Goal: Information Seeking & Learning: Check status

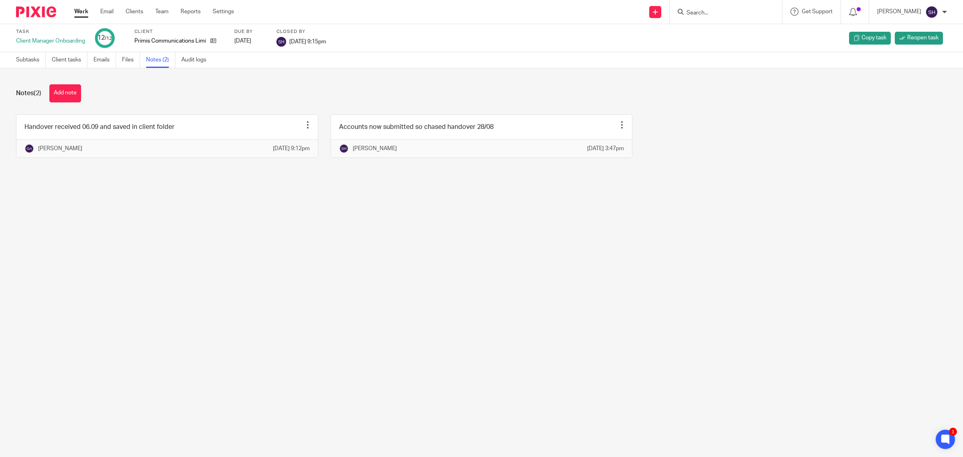
click at [703, 13] on input "Search" at bounding box center [722, 13] width 72 height 7
type input "moyes"
click at [725, 41] on link at bounding box center [759, 34] width 150 height 18
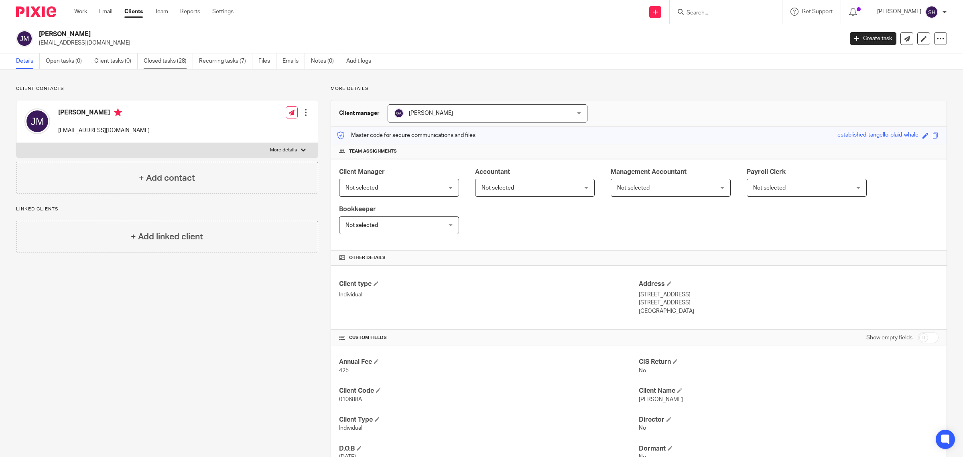
click at [183, 63] on link "Closed tasks (28)" at bounding box center [168, 61] width 49 height 16
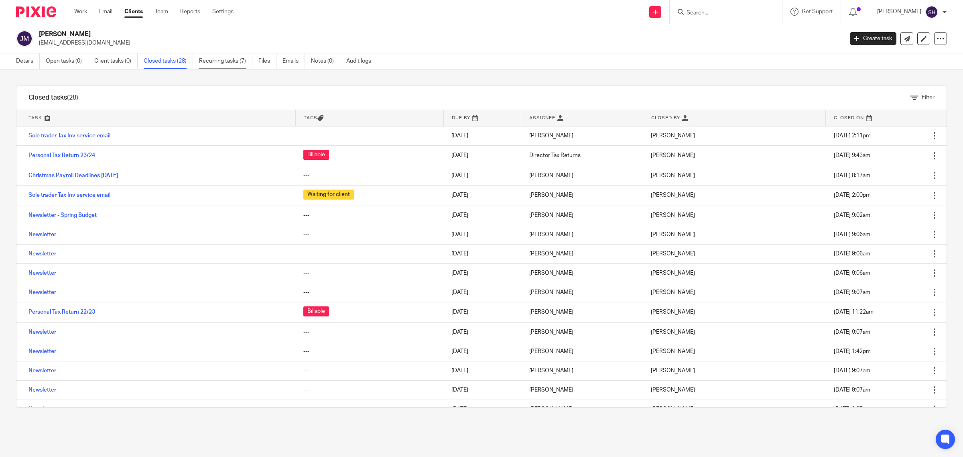
click at [235, 65] on link "Recurring tasks (7)" at bounding box center [225, 61] width 53 height 16
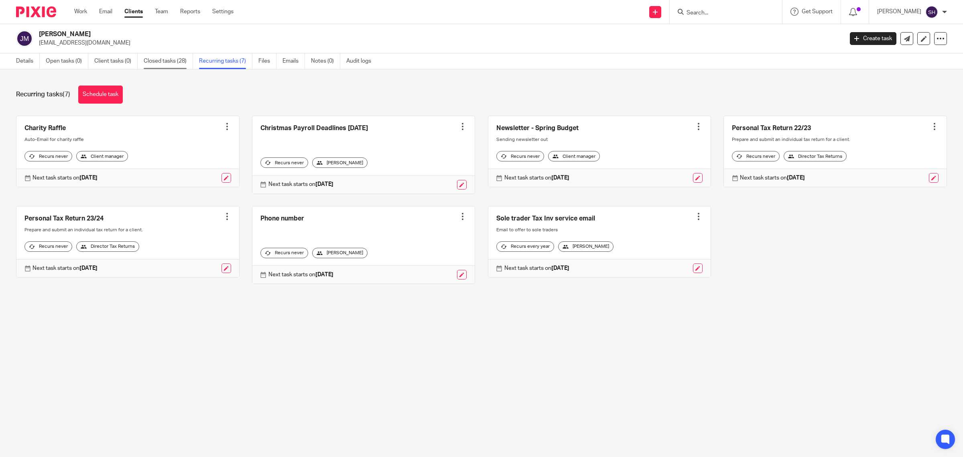
click at [169, 65] on link "Closed tasks (28)" at bounding box center [168, 61] width 49 height 16
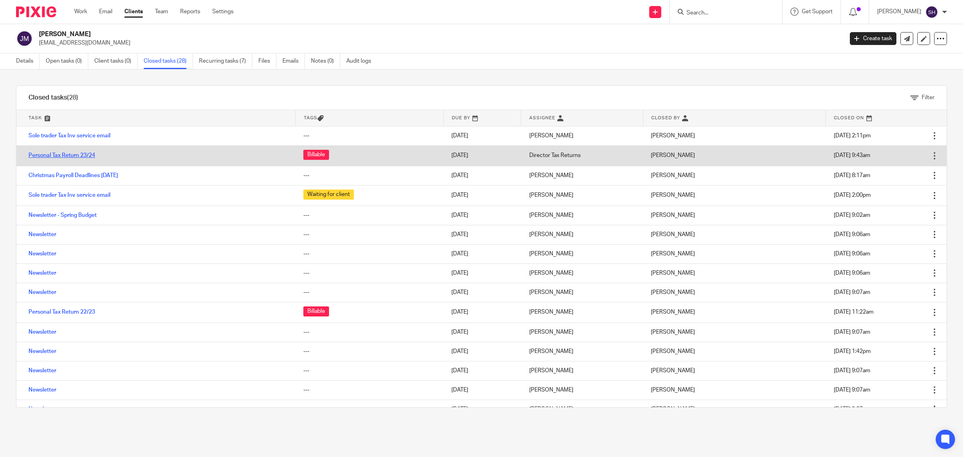
click at [81, 157] on link "Personal Tax Return 23/24" at bounding box center [61, 156] width 67 height 6
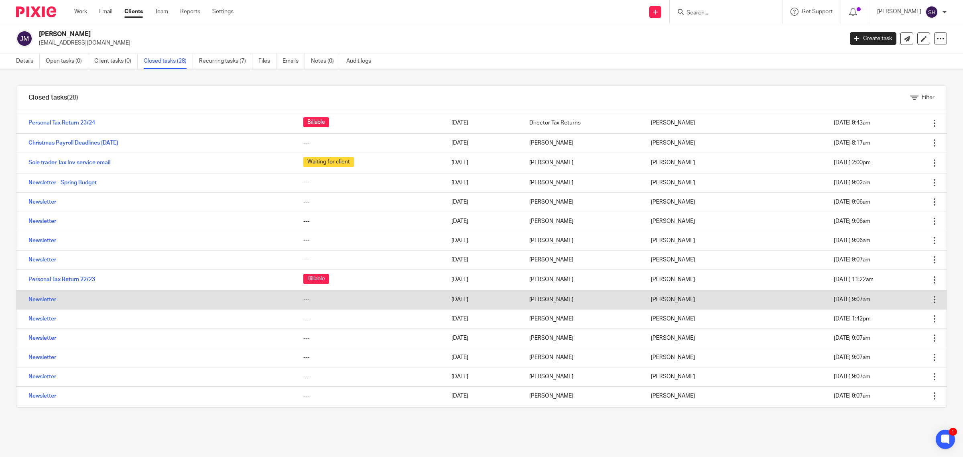
scroll to position [50, 0]
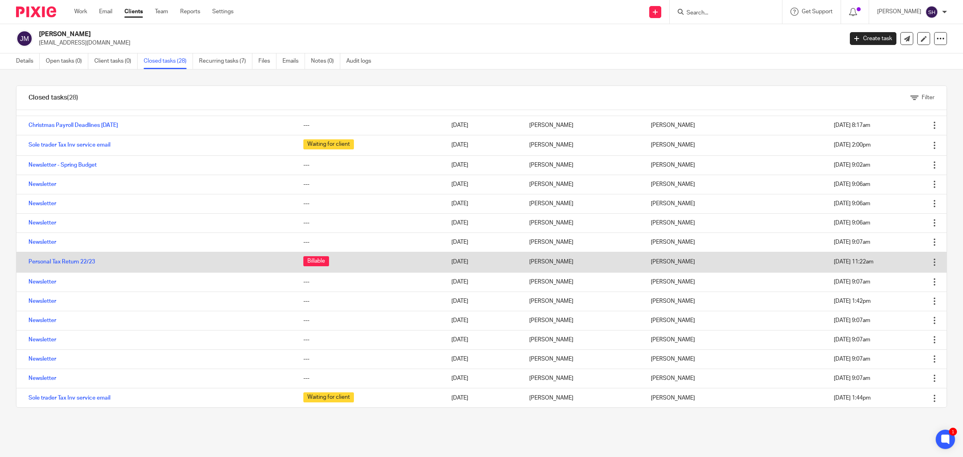
click at [92, 266] on td "Personal Tax Return 22/23" at bounding box center [155, 262] width 279 height 20
click at [91, 265] on td "Personal Tax Return 22/23" at bounding box center [155, 262] width 279 height 20
click at [79, 259] on link "Personal Tax Return 22/23" at bounding box center [61, 262] width 67 height 6
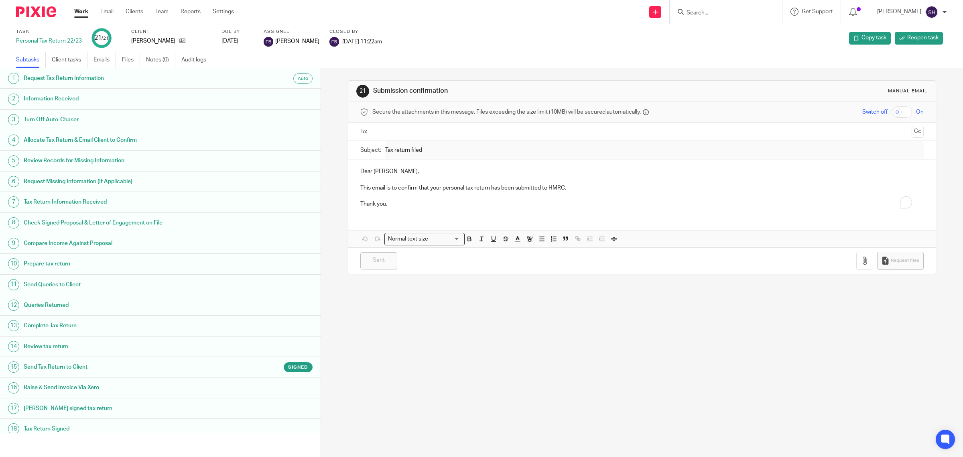
scroll to position [70, 0]
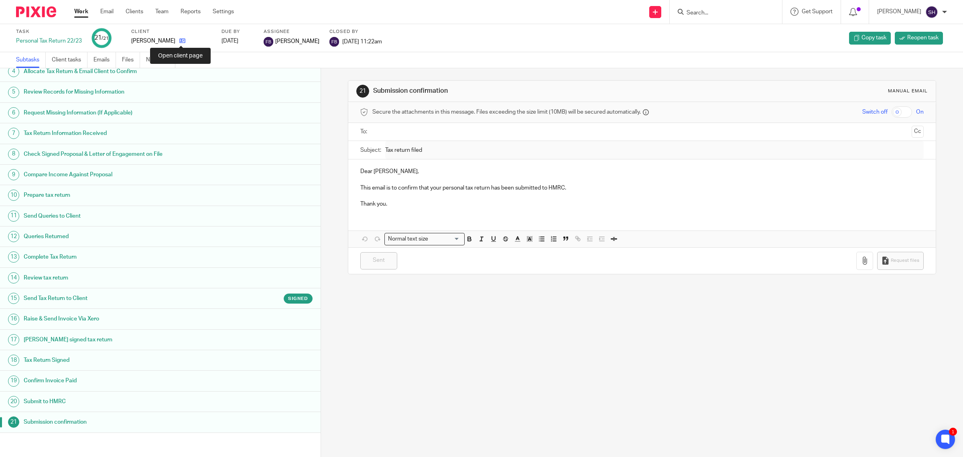
click at [181, 41] on icon at bounding box center [182, 41] width 6 height 6
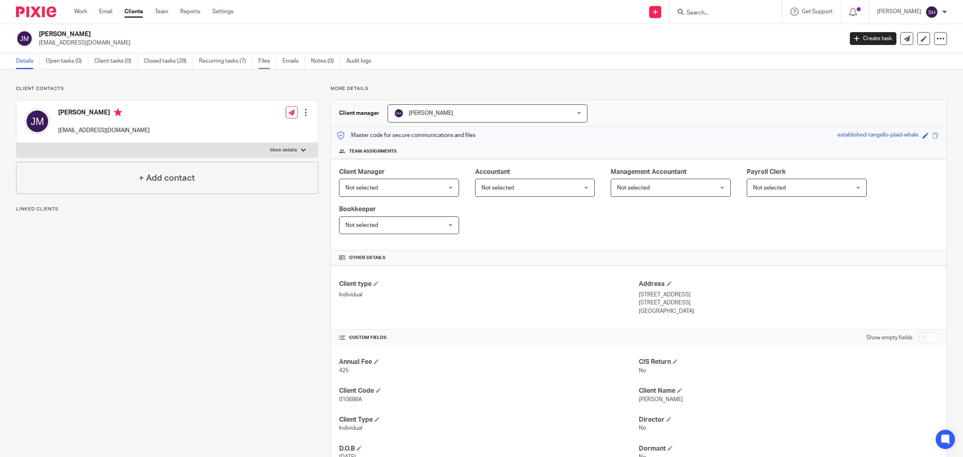
click at [266, 65] on link "Files" at bounding box center [267, 61] width 18 height 16
click at [289, 67] on link "Emails" at bounding box center [294, 61] width 22 height 16
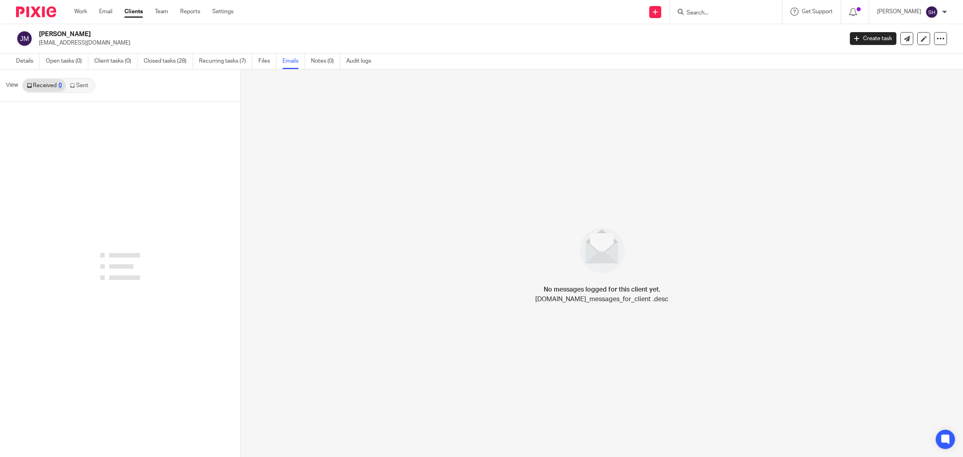
click at [85, 83] on link "Sent" at bounding box center [80, 85] width 28 height 13
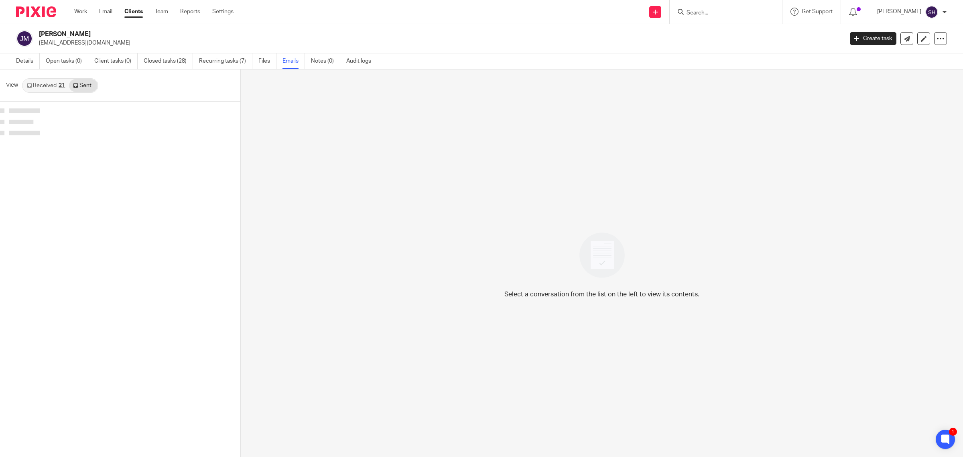
click at [53, 83] on link "Received 21" at bounding box center [46, 85] width 46 height 13
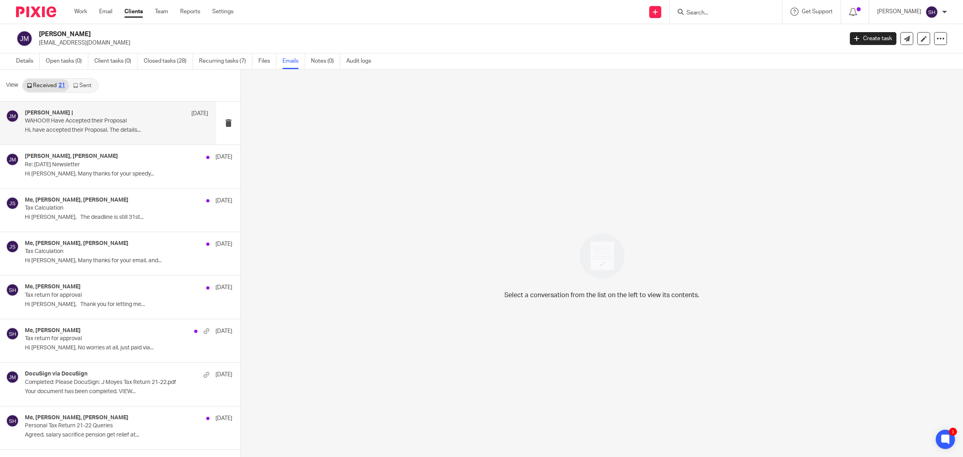
click at [122, 128] on p "Hi, have accepted their Proposal. The details..." at bounding box center [116, 130] width 183 height 7
